Goal: Task Accomplishment & Management: Use online tool/utility

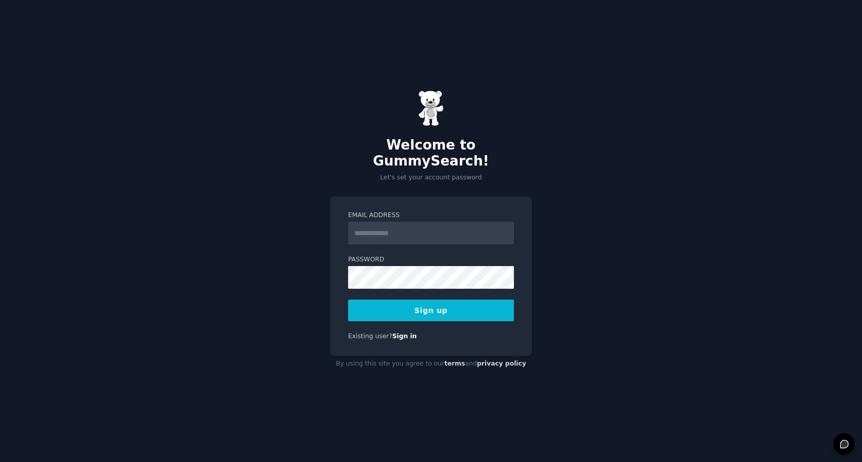
click at [382, 228] on input "Email Address" at bounding box center [431, 233] width 166 height 23
type input "**********"
click at [417, 303] on button "Sign up" at bounding box center [431, 310] width 166 height 22
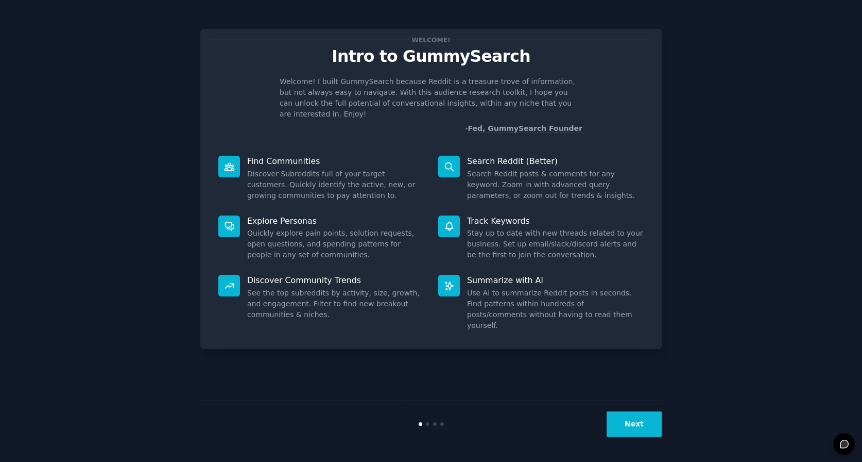
click at [650, 428] on button "Next" at bounding box center [634, 423] width 55 height 25
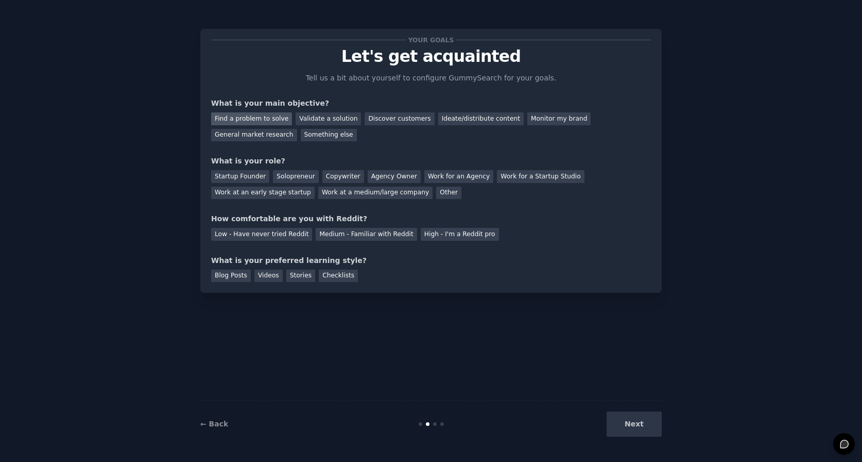
click at [264, 116] on div "Find a problem to solve" at bounding box center [251, 118] width 81 height 13
click at [381, 118] on div "Discover customers" at bounding box center [400, 118] width 70 height 13
click at [246, 118] on div "Find a problem to solve" at bounding box center [251, 118] width 81 height 13
click at [249, 178] on div "Startup Founder" at bounding box center [240, 176] width 58 height 13
click at [287, 175] on div "Solopreneur" at bounding box center [295, 176] width 45 height 13
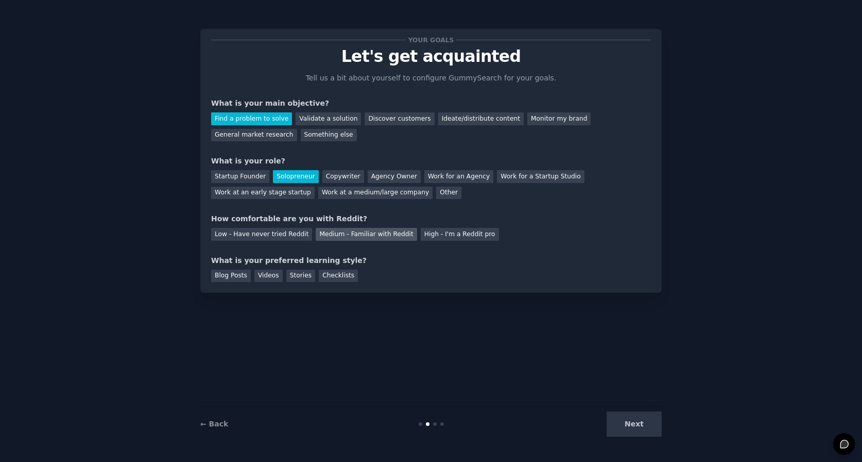
click at [355, 234] on div "Medium - Familiar with Reddit" at bounding box center [366, 234] width 101 height 13
click at [265, 273] on div "Videos" at bounding box center [268, 275] width 28 height 13
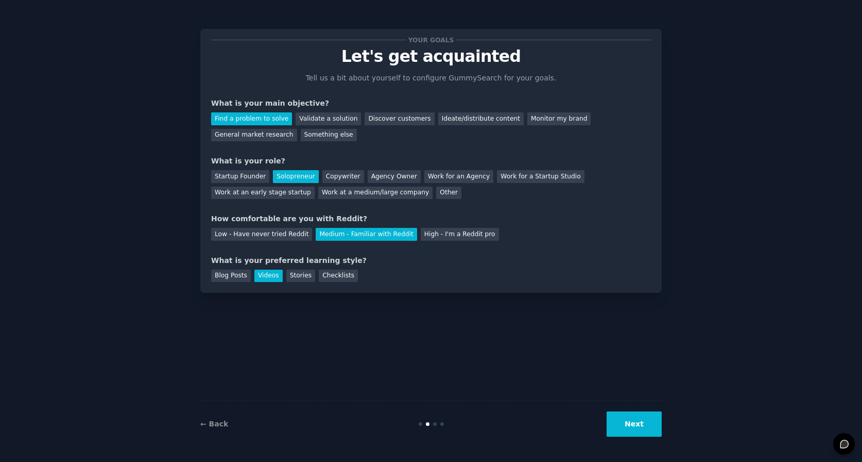
click at [656, 424] on button "Next" at bounding box center [634, 423] width 55 height 25
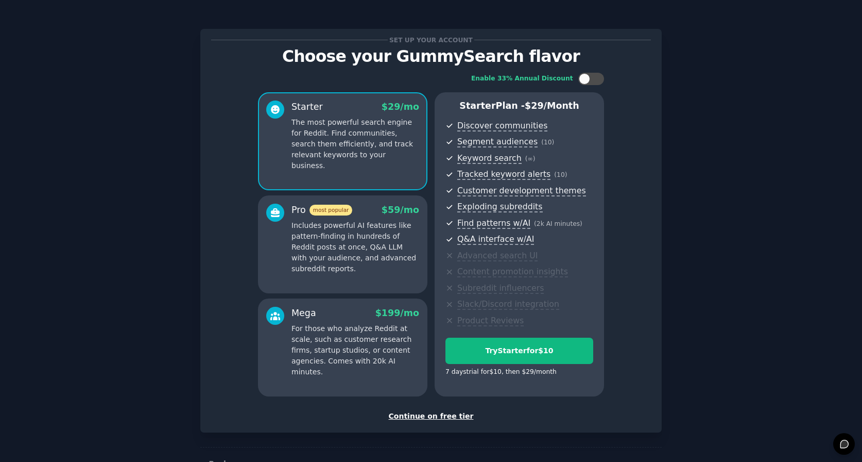
click at [444, 414] on div "Continue on free tier" at bounding box center [431, 416] width 440 height 11
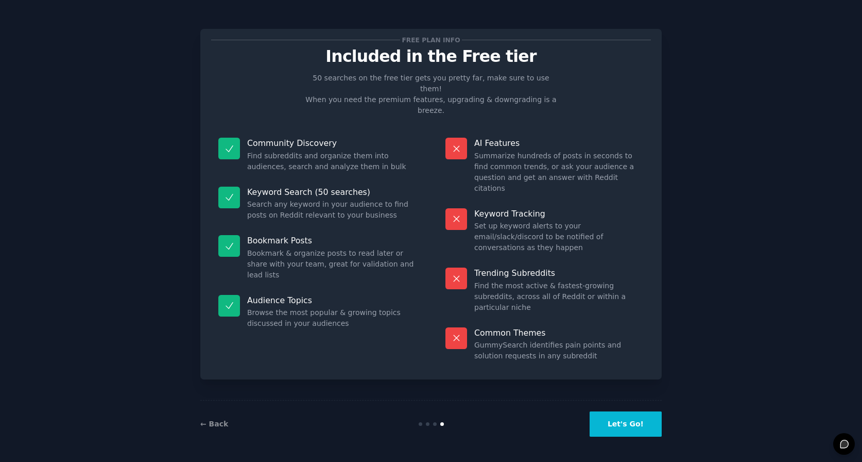
click at [631, 422] on button "Let's Go!" at bounding box center [626, 423] width 72 height 25
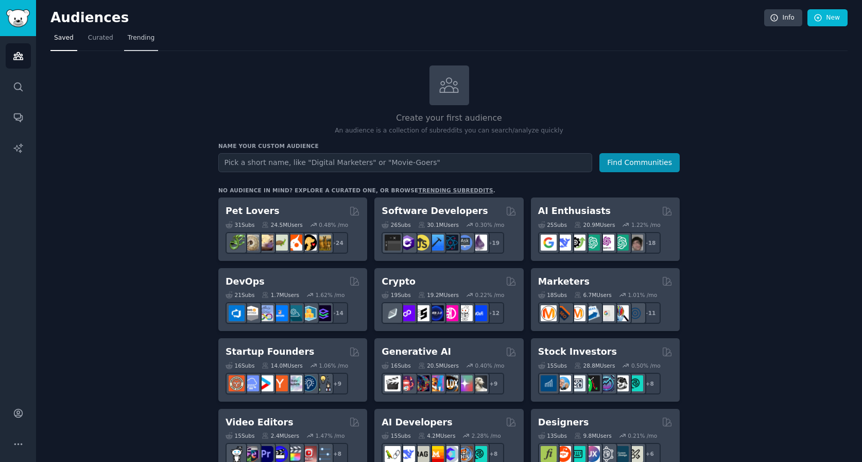
click at [135, 39] on span "Trending" at bounding box center [141, 37] width 27 height 9
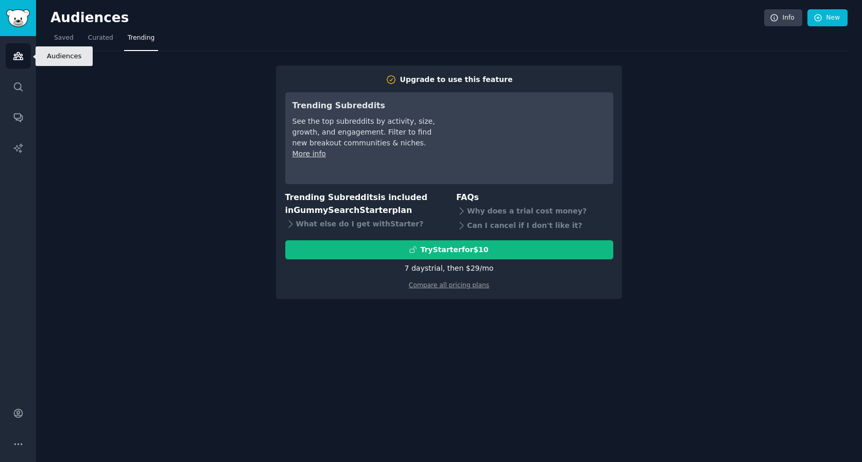
click at [20, 61] on link "Audiences" at bounding box center [18, 55] width 25 height 25
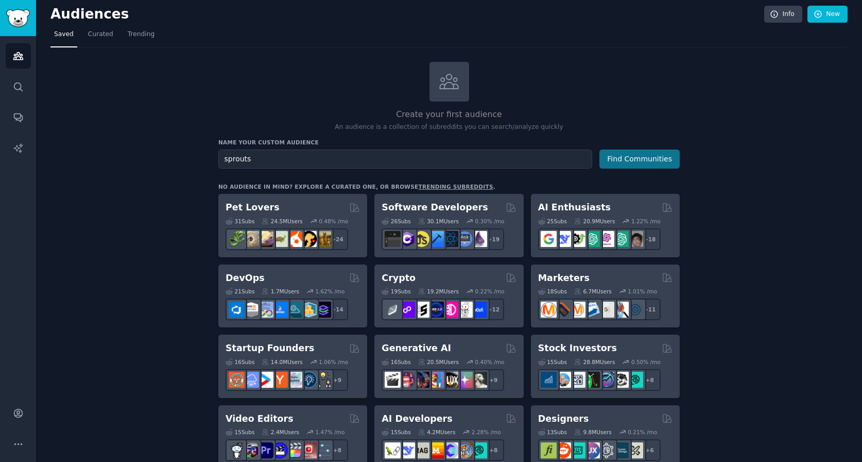
scroll to position [5, 0]
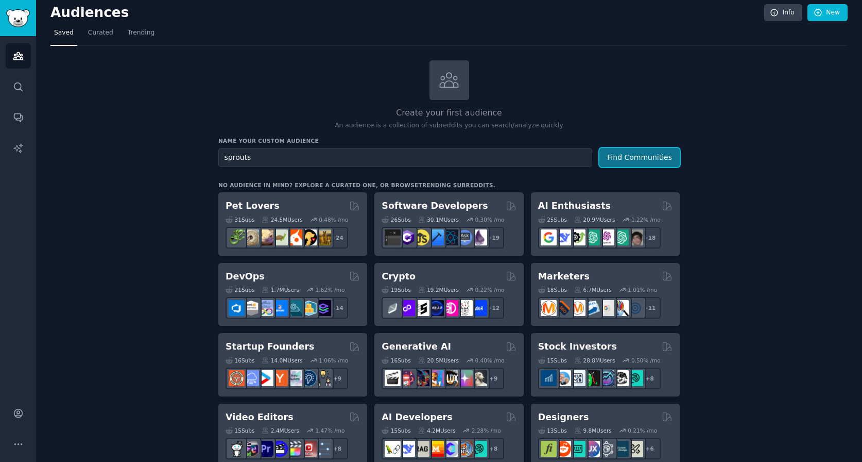
click at [617, 161] on button "Find Communities" at bounding box center [640, 157] width 80 height 19
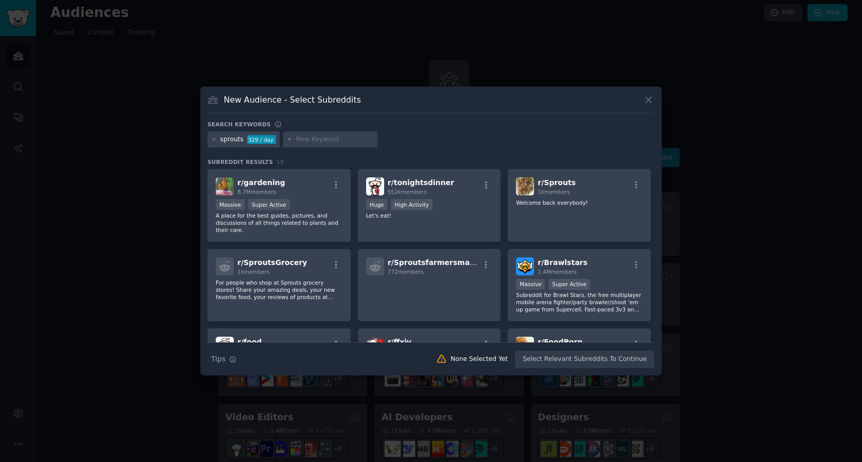
click at [654, 99] on icon at bounding box center [648, 99] width 11 height 11
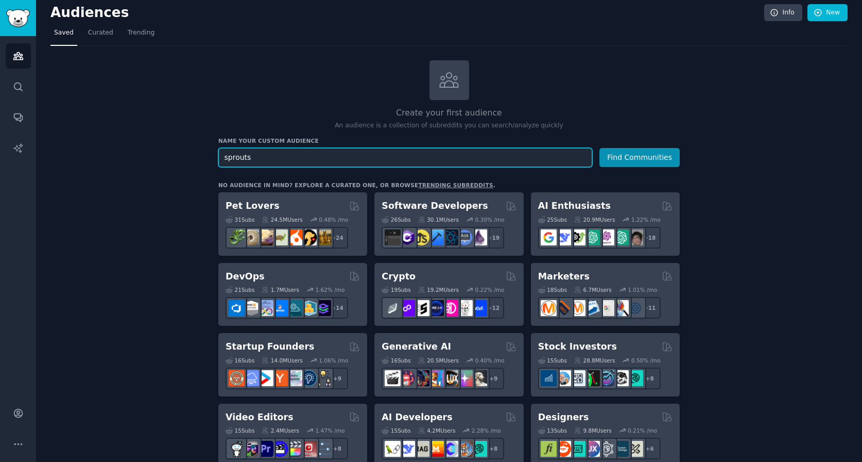
drag, startPoint x: 267, startPoint y: 156, endPoint x: 191, endPoint y: 152, distance: 76.8
type input "wheatgrass"
click at [600, 148] on button "Find Communities" at bounding box center [640, 157] width 80 height 19
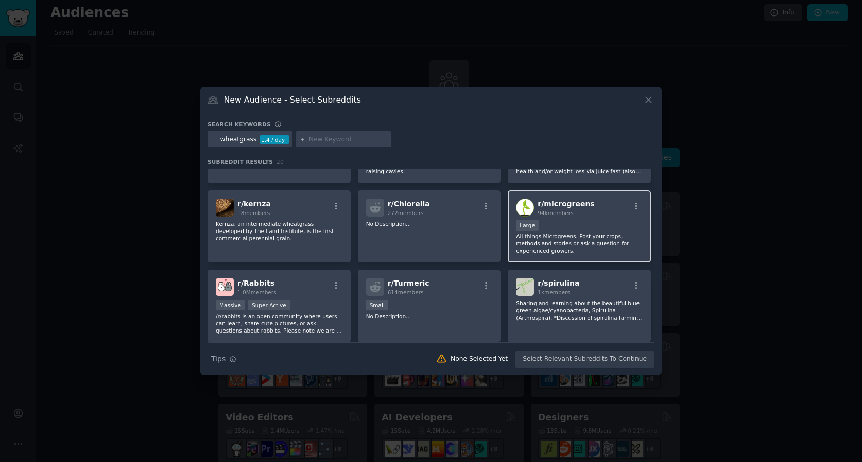
scroll to position [59, 0]
click at [546, 216] on div "r/ microgreens 94k members Large All things Microgreens. Post your crops, metho…" at bounding box center [579, 226] width 143 height 73
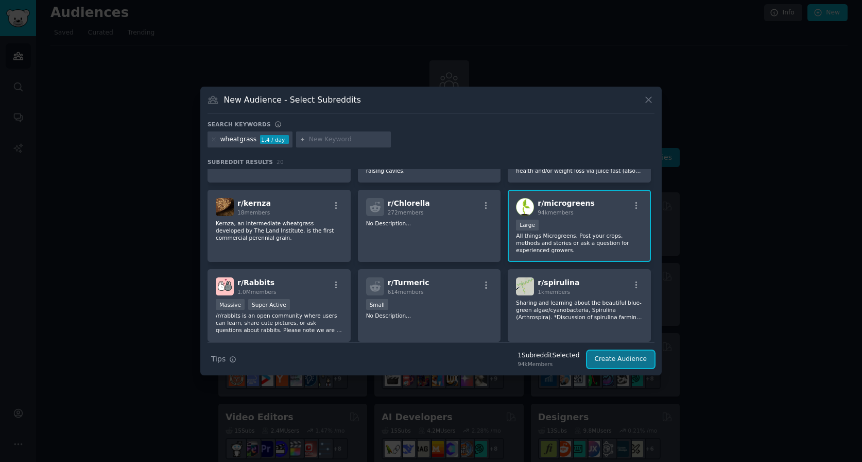
click at [637, 356] on button "Create Audience" at bounding box center [621, 359] width 68 height 18
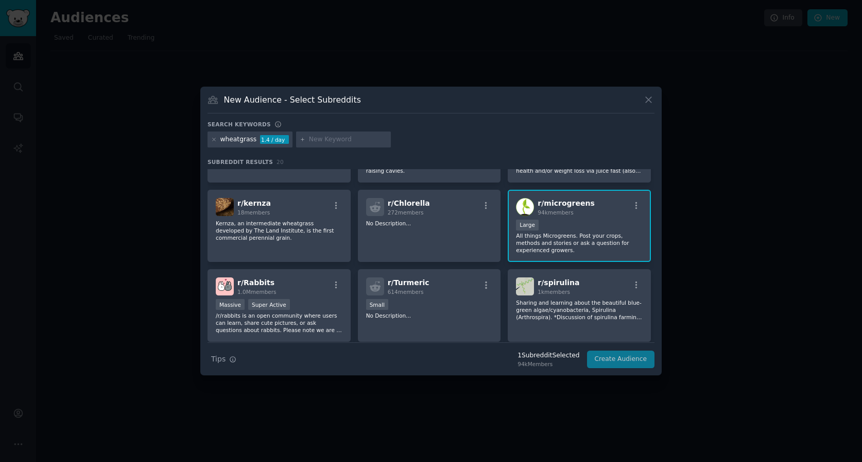
scroll to position [0, 0]
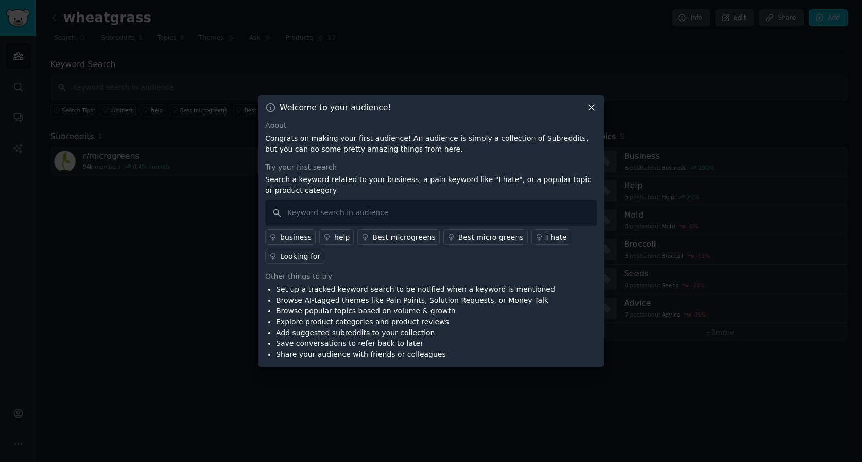
click at [588, 102] on icon at bounding box center [591, 107] width 11 height 11
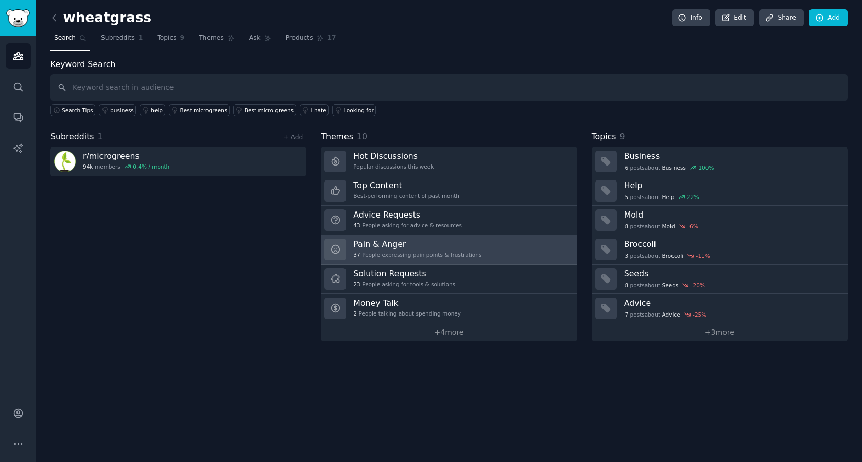
click at [396, 240] on h3 "Pain & Anger" at bounding box center [417, 244] width 128 height 11
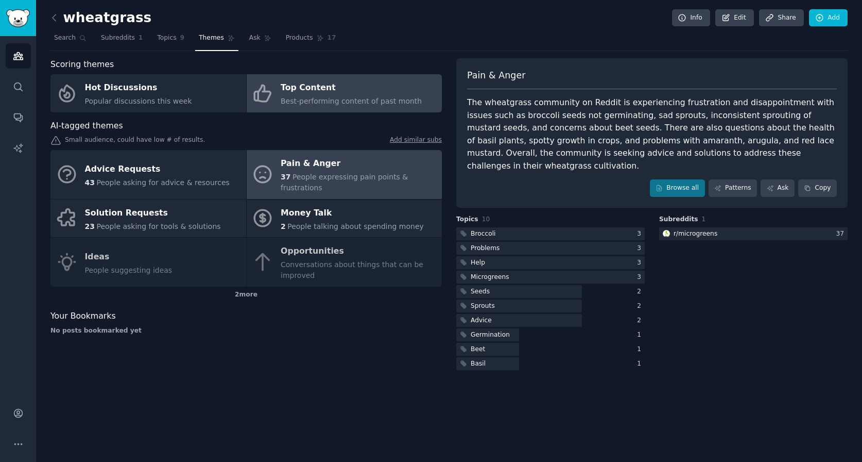
click at [313, 93] on div "Top Content" at bounding box center [351, 88] width 141 height 16
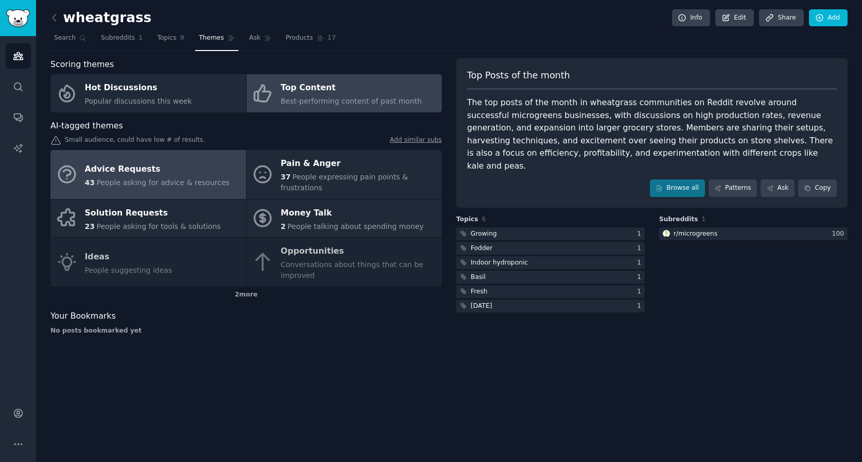
click at [152, 167] on div "Advice Requests" at bounding box center [157, 169] width 145 height 16
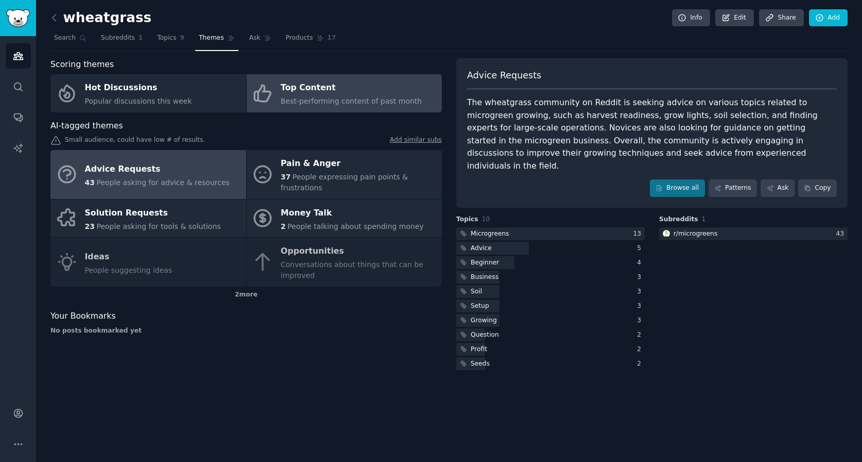
click at [313, 91] on div "Top Content" at bounding box center [351, 88] width 141 height 16
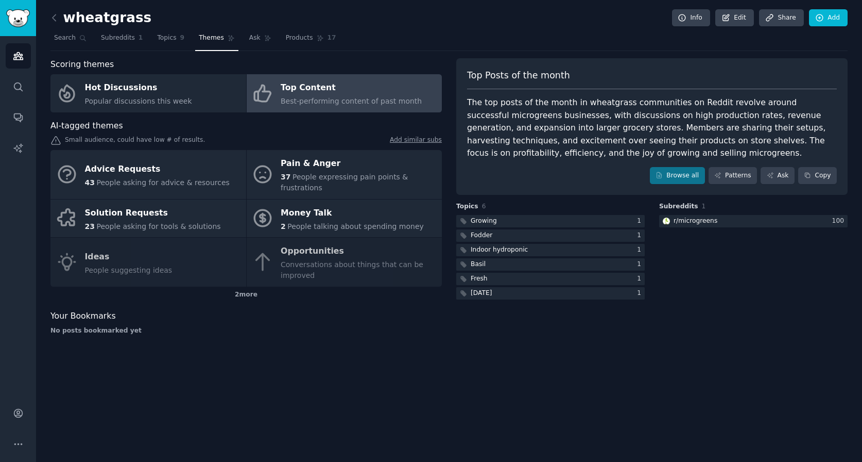
click at [113, 18] on h2 "wheatgrass" at bounding box center [100, 18] width 101 height 16
click at [57, 18] on icon at bounding box center [54, 17] width 11 height 11
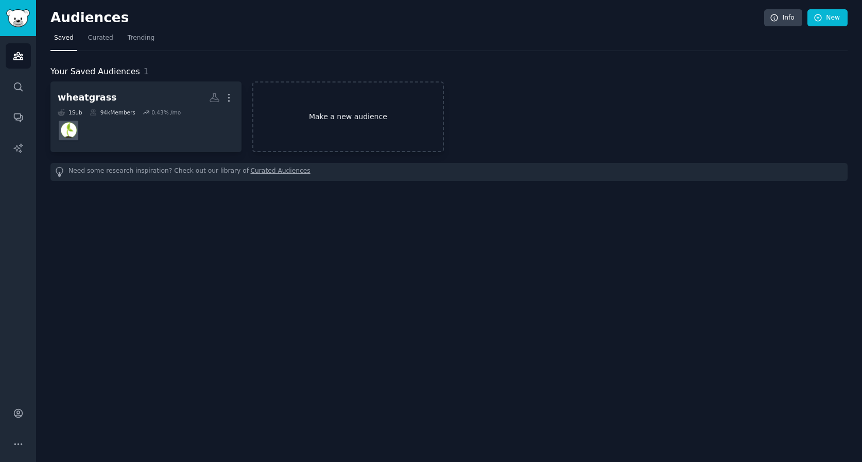
click at [355, 115] on link "Make a new audience" at bounding box center [347, 116] width 191 height 71
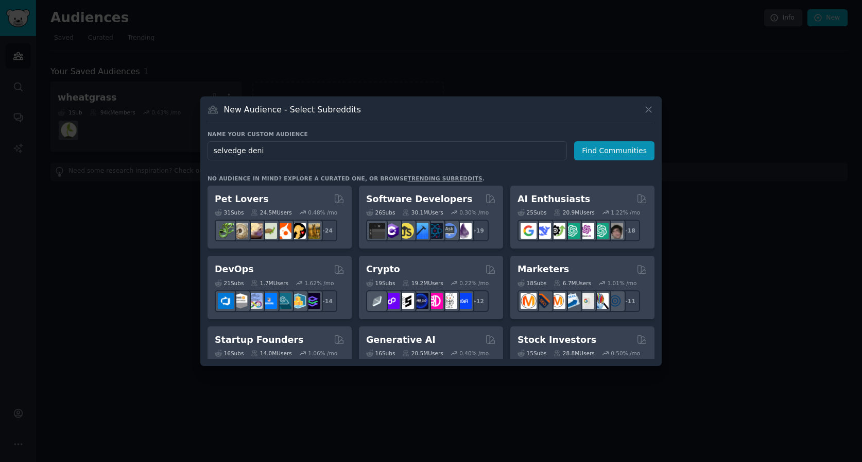
type input "selvedge denim"
click button "Find Communities" at bounding box center [614, 150] width 80 height 19
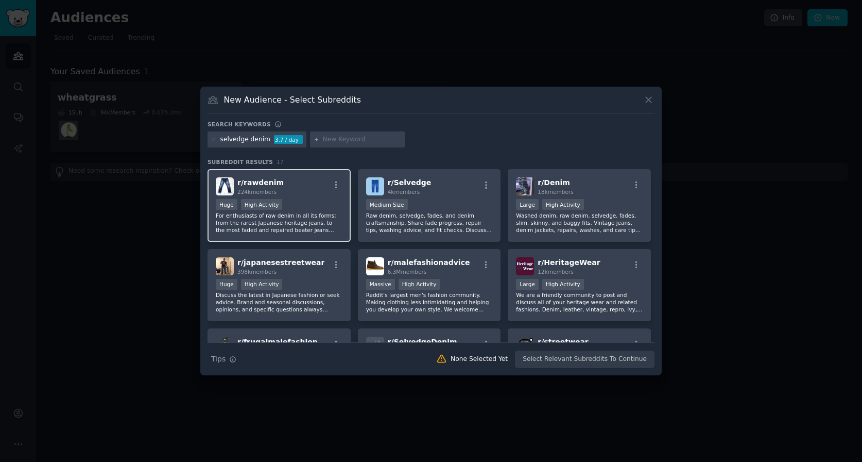
click at [283, 183] on div "r/ rawdenim 224k members" at bounding box center [279, 186] width 127 height 18
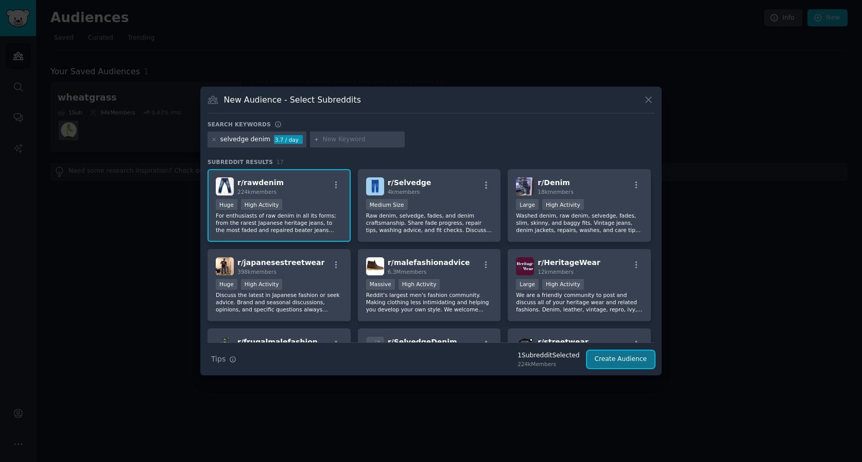
click at [620, 356] on button "Create Audience" at bounding box center [621, 359] width 68 height 18
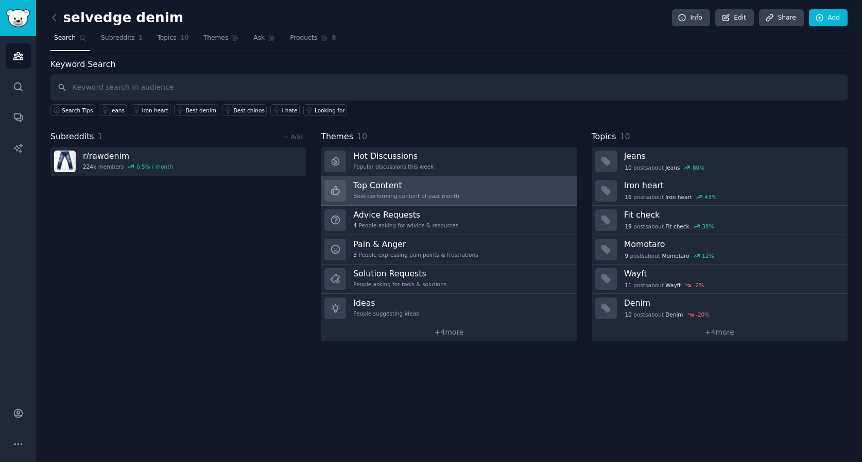
click at [367, 186] on h3 "Top Content" at bounding box center [406, 185] width 106 height 11
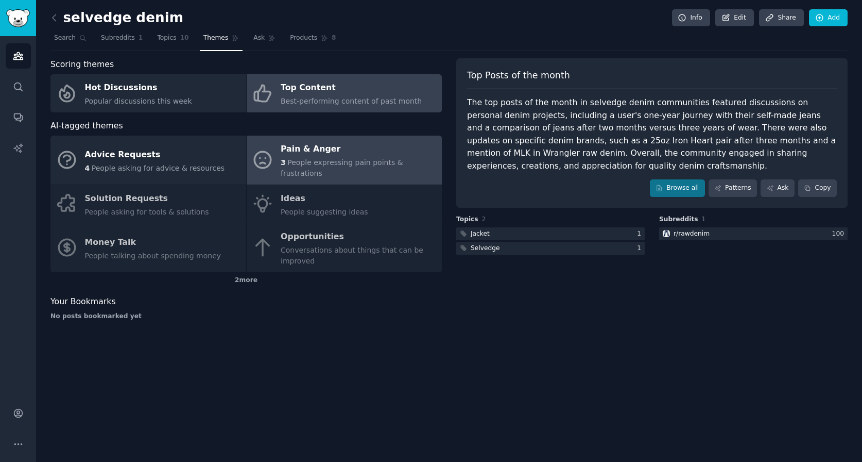
click at [320, 161] on span "People expressing pain points & frustrations" at bounding box center [342, 167] width 123 height 19
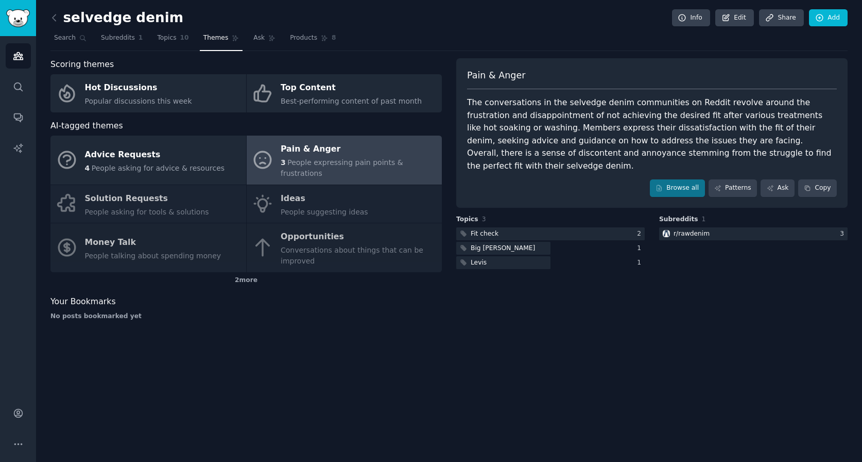
click at [178, 195] on div "Advice Requests 4 People asking for advice & resources Pain & Anger 3 People ex…" at bounding box center [246, 203] width 392 height 137
click at [165, 197] on div "Advice Requests 4 People asking for advice & resources Pain & Anger 3 People ex…" at bounding box center [246, 203] width 392 height 137
click at [124, 187] on div "Advice Requests 4 People asking for advice & resources Pain & Anger 3 People ex…" at bounding box center [246, 203] width 392 height 137
click at [140, 194] on div "Advice Requests 4 People asking for advice & resources Pain & Anger 3 People ex…" at bounding box center [246, 203] width 392 height 137
click at [227, 282] on div "Scoring themes Hot Discussions Popular discussions this week Top Content Best-p…" at bounding box center [246, 193] width 392 height 270
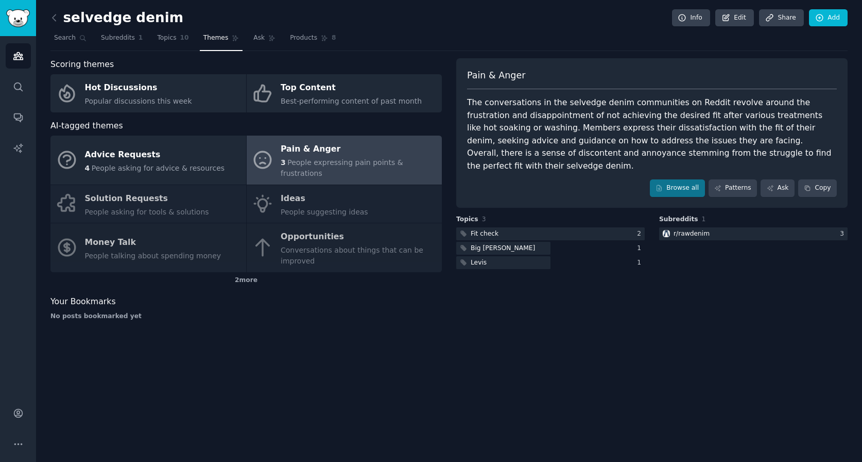
click at [106, 198] on div "Advice Requests 4 People asking for advice & resources Pain & Anger 3 People ex…" at bounding box center [246, 203] width 392 height 137
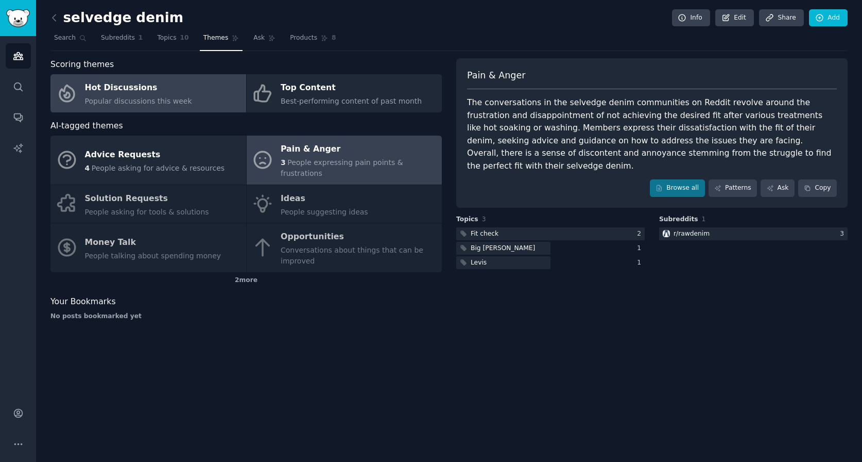
click at [121, 91] on div "Hot Discussions" at bounding box center [138, 88] width 107 height 16
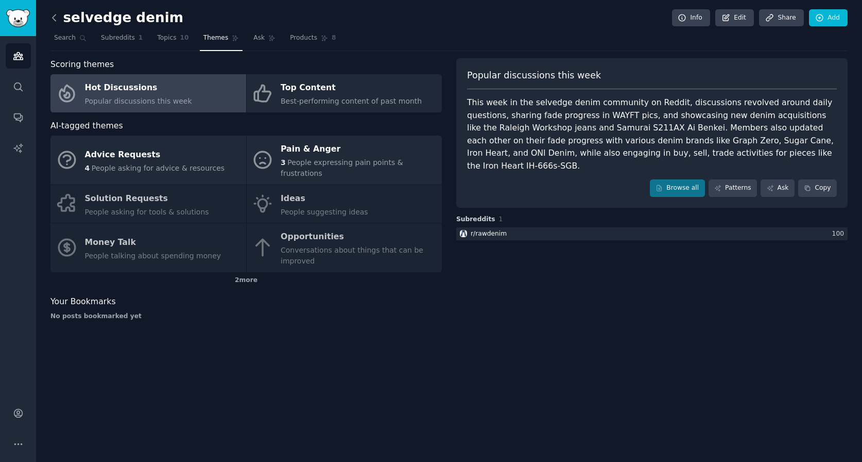
click at [51, 14] on icon at bounding box center [54, 17] width 11 height 11
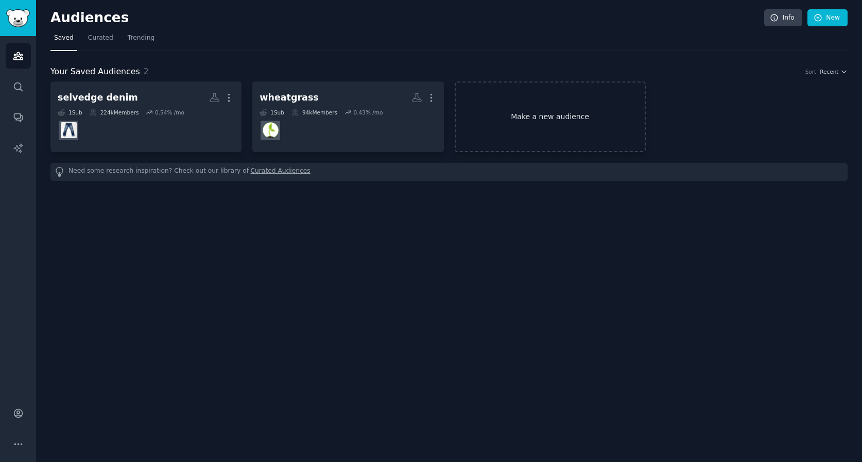
click at [504, 116] on link "Make a new audience" at bounding box center [550, 116] width 191 height 71
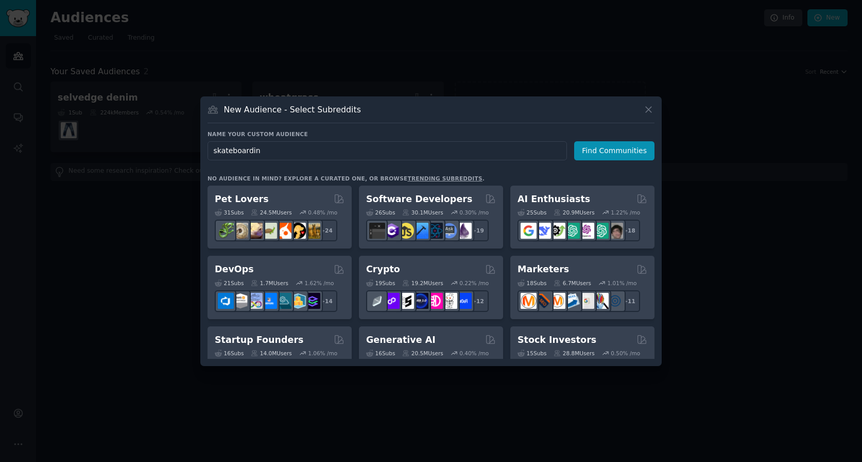
type input "skateboarding"
click button "Find Communities" at bounding box center [614, 150] width 80 height 19
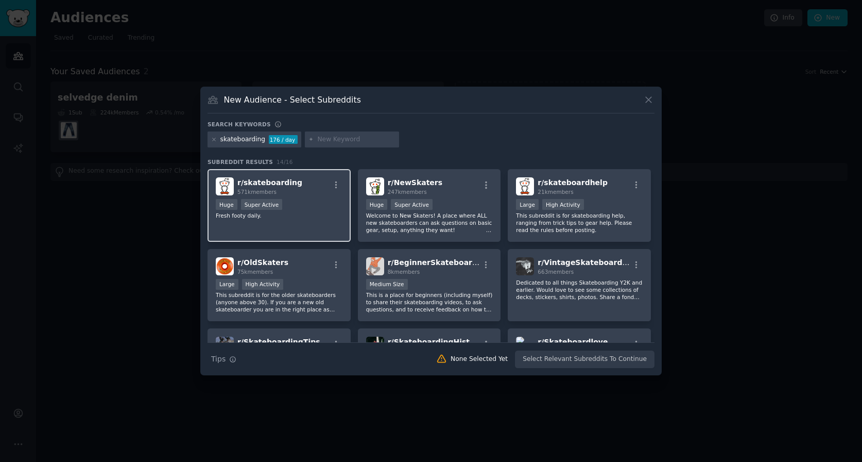
click at [303, 195] on div "r/ skateboarding 571k members" at bounding box center [279, 186] width 127 height 18
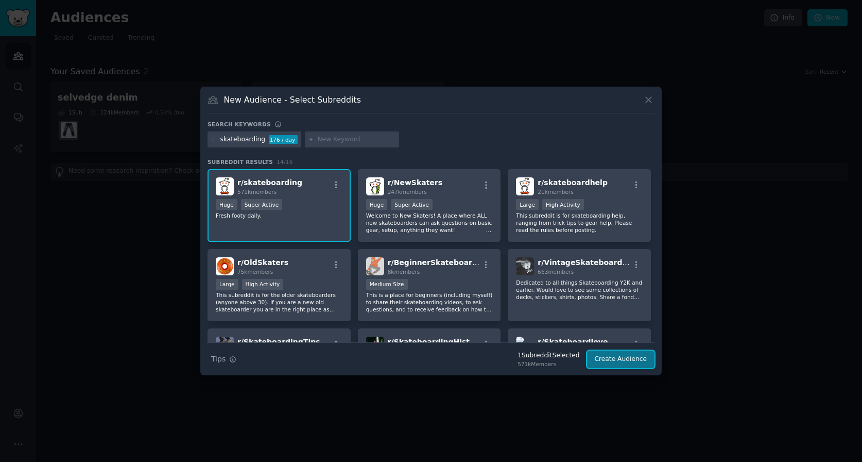
click at [621, 361] on button "Create Audience" at bounding box center [621, 359] width 68 height 18
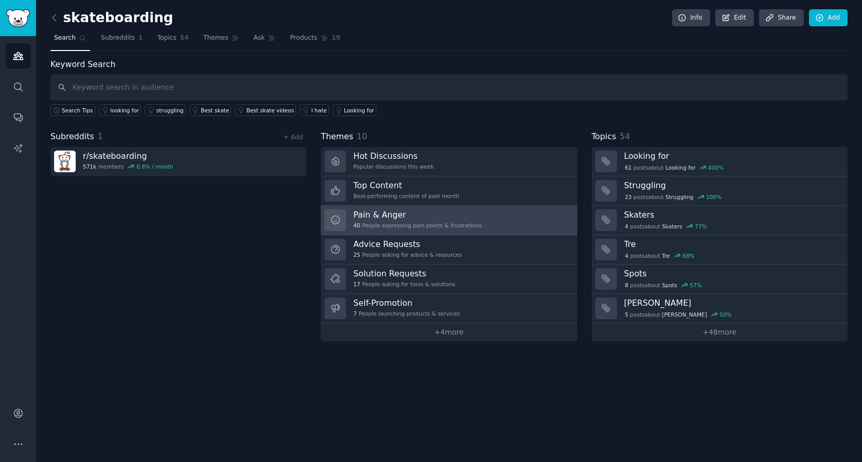
click at [398, 219] on h3 "Pain & Anger" at bounding box center [417, 214] width 128 height 11
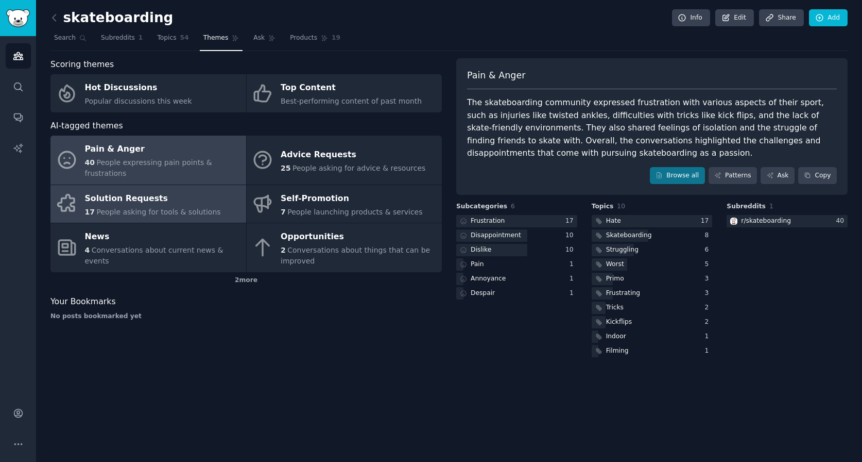
click at [137, 206] on div "Solution Requests" at bounding box center [153, 198] width 136 height 16
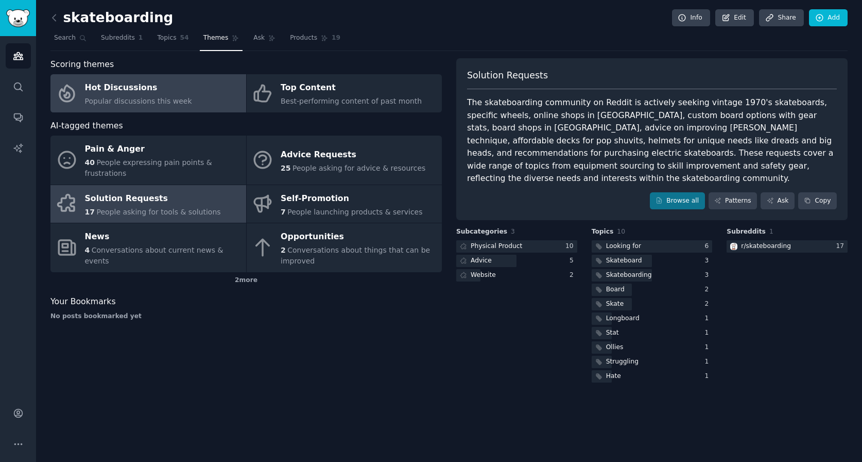
click at [140, 87] on div "Hot Discussions" at bounding box center [138, 88] width 107 height 16
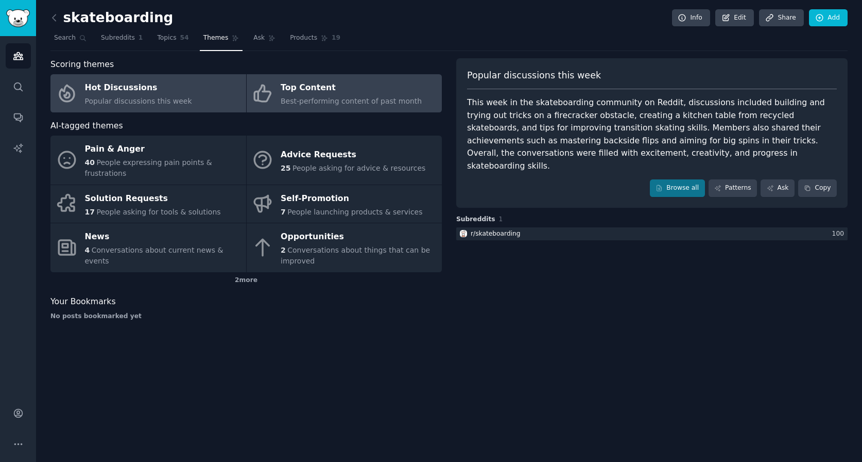
click at [302, 97] on span "Best-performing content of past month" at bounding box center [351, 101] width 141 height 8
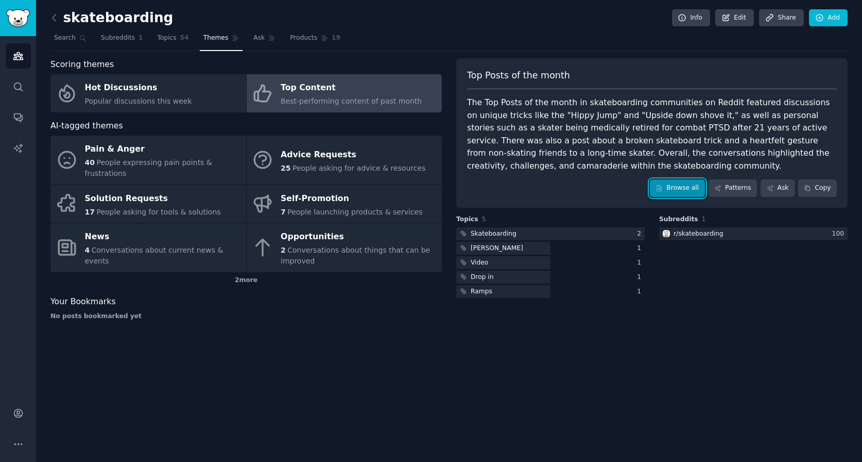
click at [688, 184] on link "Browse all" at bounding box center [677, 188] width 55 height 18
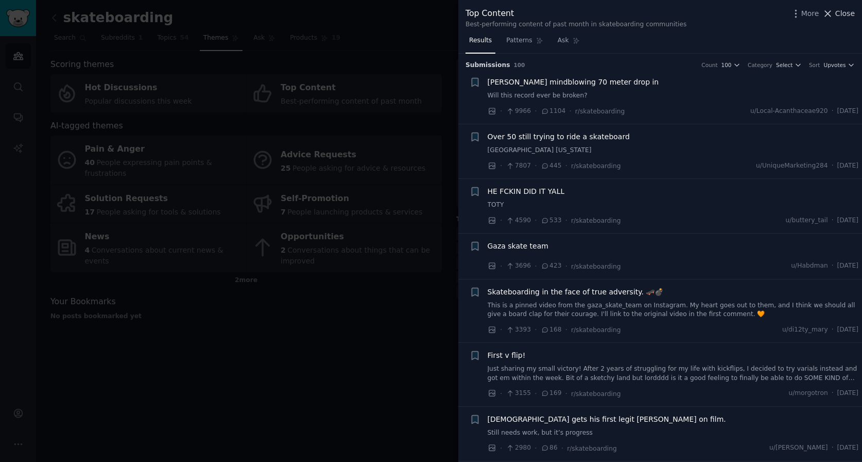
click at [830, 14] on icon at bounding box center [829, 14] width 6 height 6
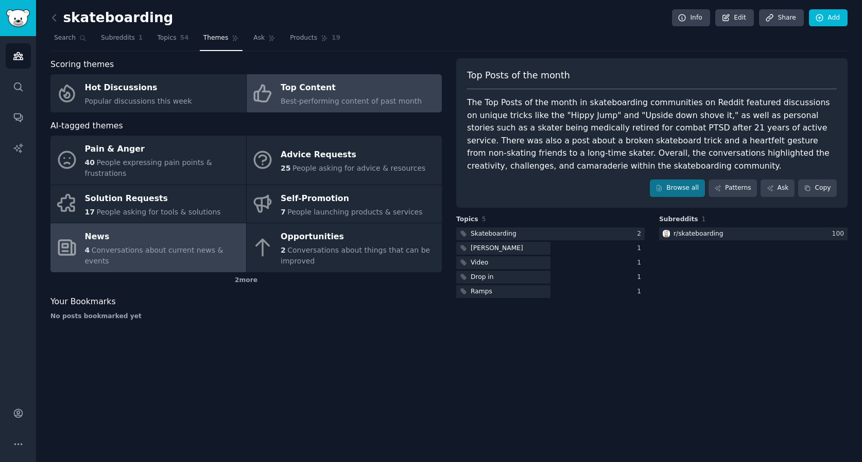
click at [132, 245] on div "News" at bounding box center [163, 237] width 156 height 16
